Goal: Task Accomplishment & Management: Manage account settings

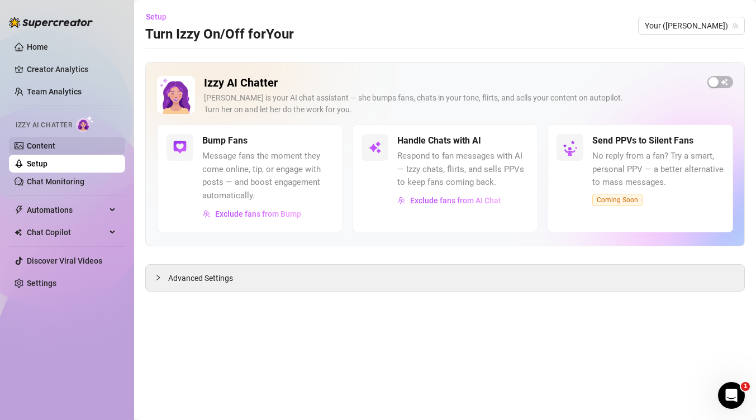
click at [44, 150] on link "Content" at bounding box center [41, 145] width 29 height 9
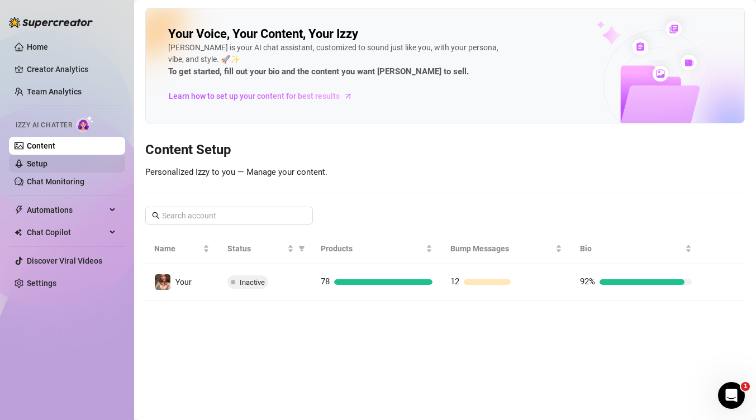
click at [46, 162] on link "Setup" at bounding box center [37, 163] width 21 height 9
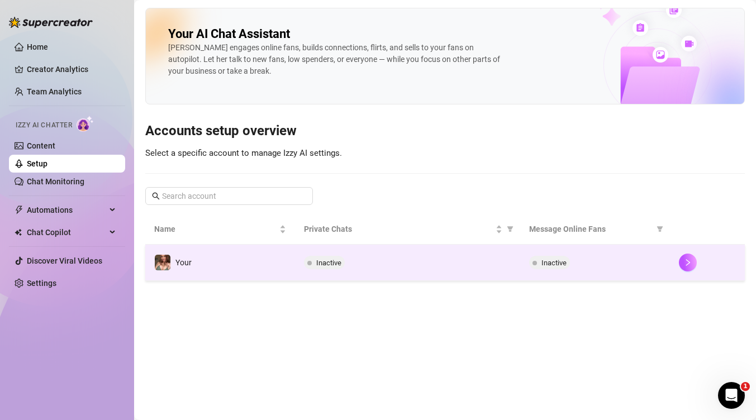
click at [472, 252] on td "Inactive" at bounding box center [407, 263] width 225 height 36
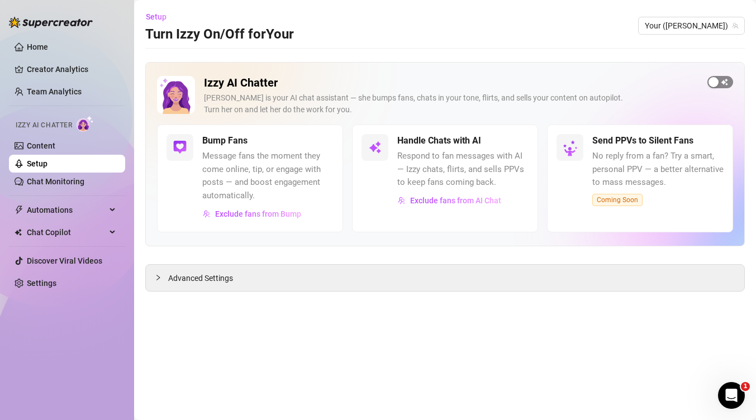
click at [724, 79] on span "button" at bounding box center [721, 82] width 26 height 12
